Goal: Task Accomplishment & Management: Use online tool/utility

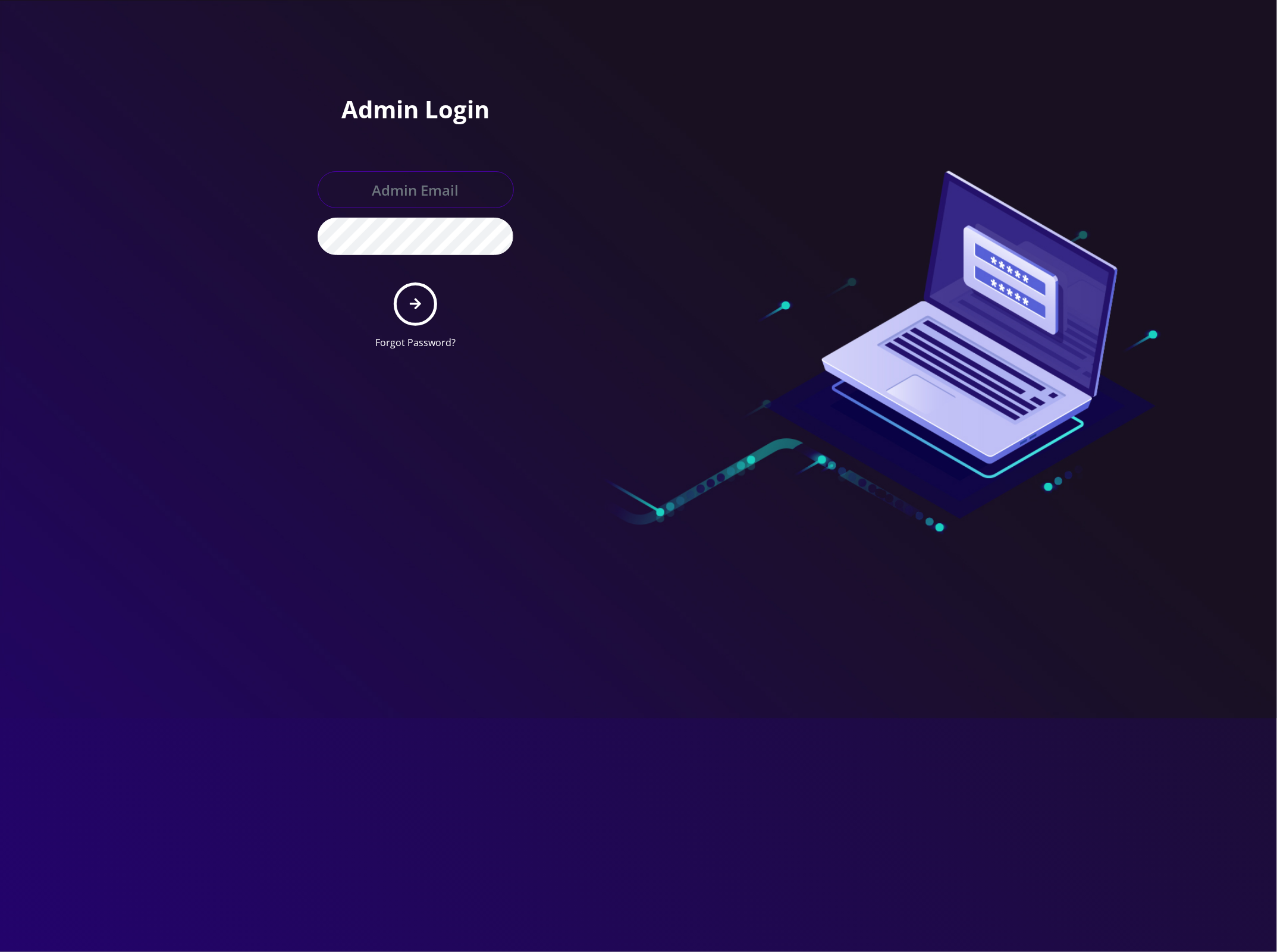
type input "master@britewireless.com"
click at [413, 303] on icon "submit" at bounding box center [415, 304] width 11 height 13
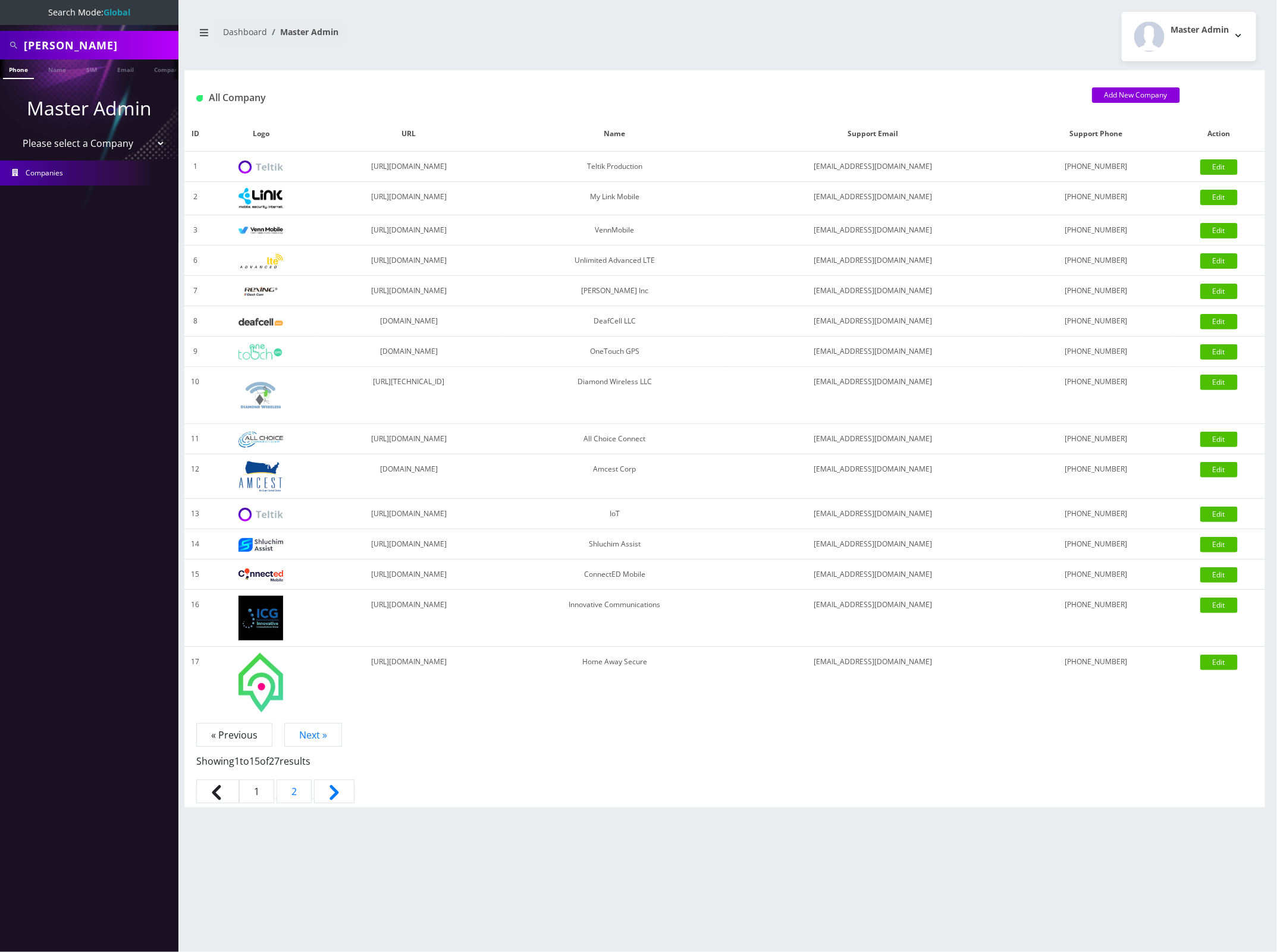
drag, startPoint x: 0, startPoint y: 0, endPoint x: 80, endPoint y: 153, distance: 172.7
click at [87, 143] on select "Please select a Company Teltik Production My Link Mobile VennMobile Unlimited A…" at bounding box center [89, 143] width 152 height 23
select select "13"
click at [13, 132] on select "Please select a Company Teltik Production My Link Mobile VennMobile Unlimited A…" at bounding box center [89, 143] width 152 height 23
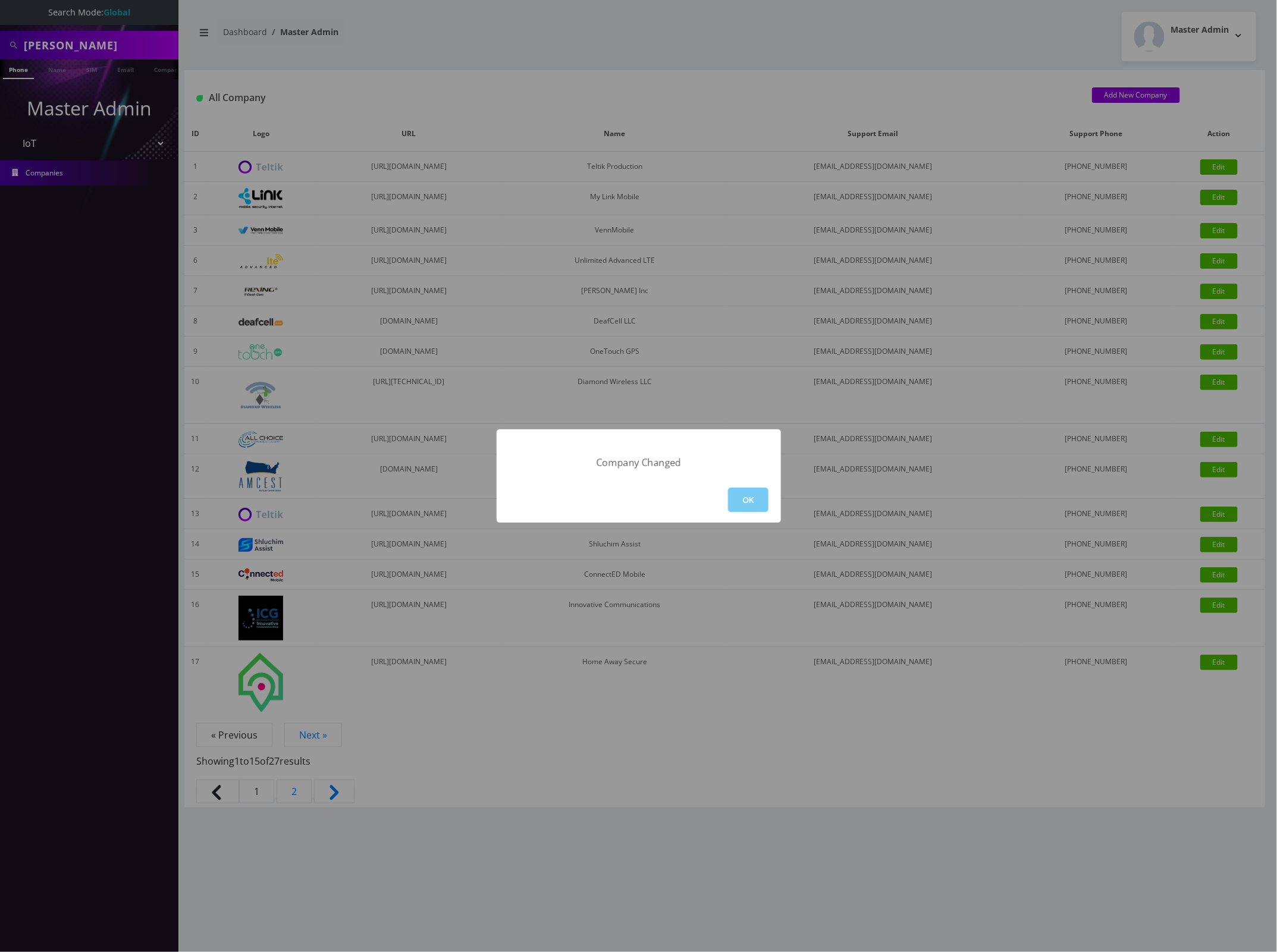
click at [746, 504] on button "OK" at bounding box center [748, 499] width 40 height 24
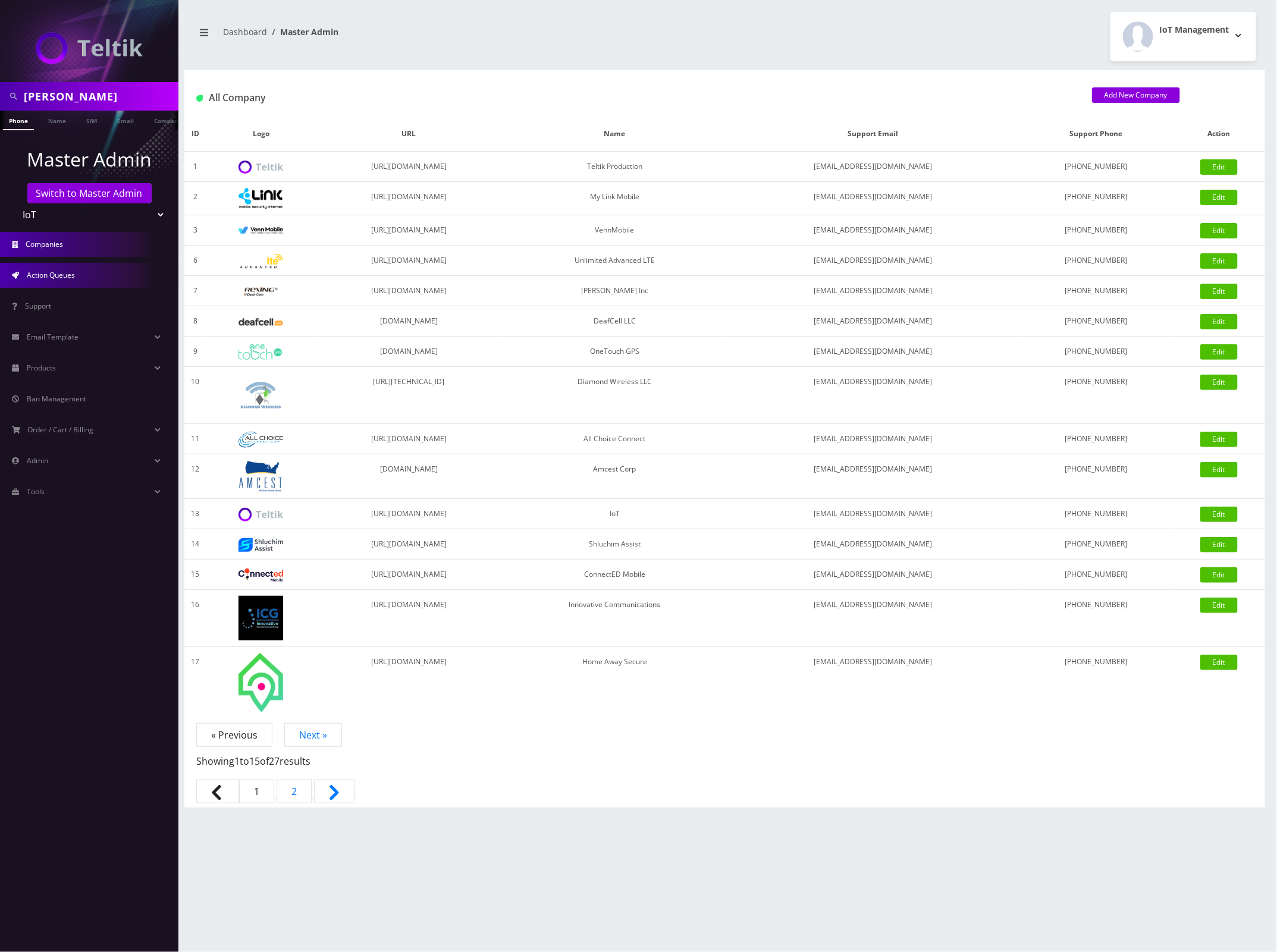
click at [76, 272] on link "Action Queues" at bounding box center [89, 275] width 178 height 25
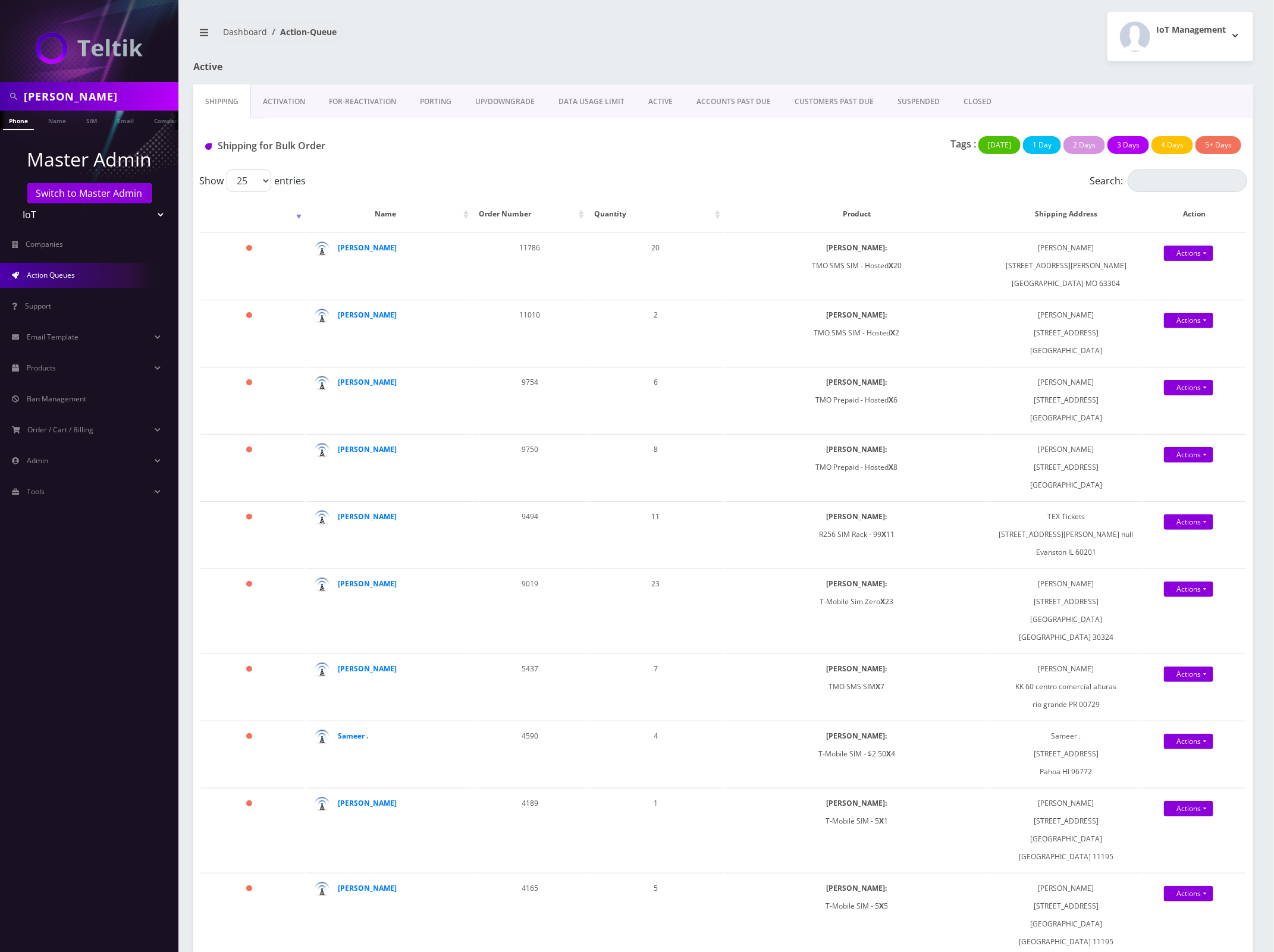
click at [82, 91] on input "Steve Grimes" at bounding box center [99, 97] width 152 height 23
paste input "[EMAIL_ADDRESS][DOMAIN_NAME]"
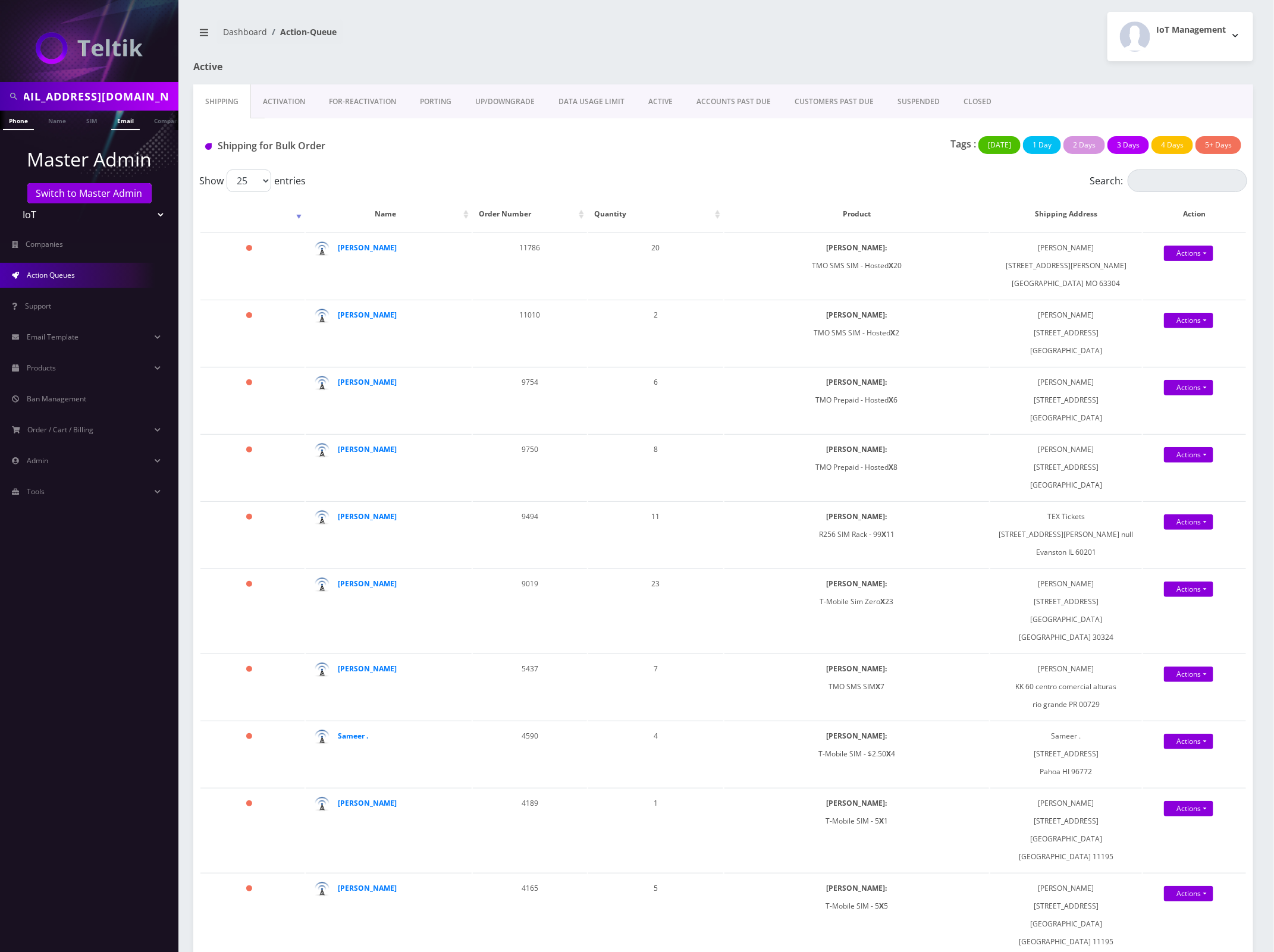
type input "[EMAIL_ADDRESS][DOMAIN_NAME]"
click at [117, 122] on link "Email" at bounding box center [125, 120] width 29 height 19
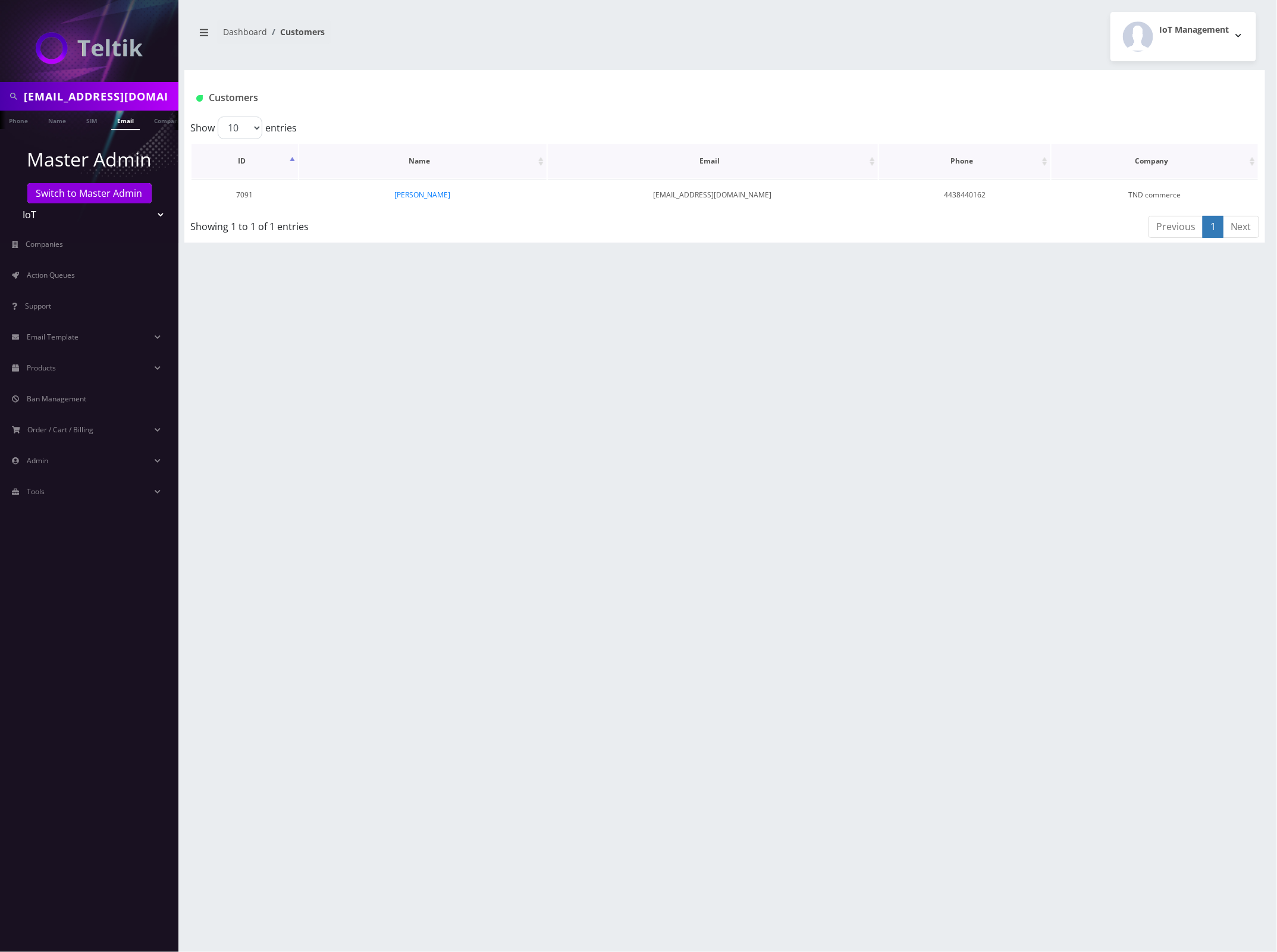
scroll to position [0, 6]
click at [426, 194] on link "[PERSON_NAME]" at bounding box center [423, 194] width 56 height 10
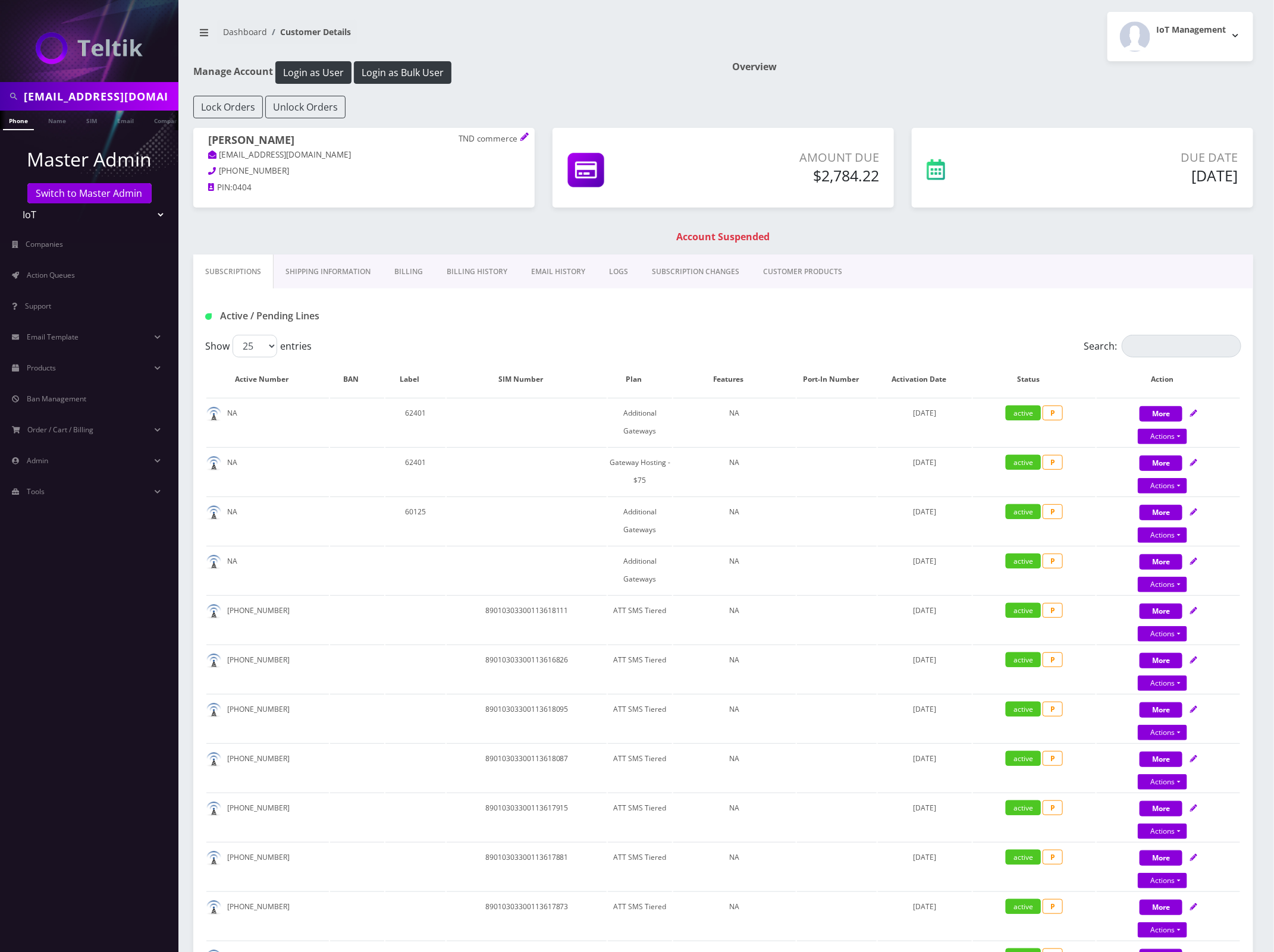
click at [923, 259] on div "Subscriptions Shipping Information Billing Billing History EMAIL HISTORY LOGS S…" at bounding box center [723, 272] width 1060 height 34
